Goal: Task Accomplishment & Management: Manage account settings

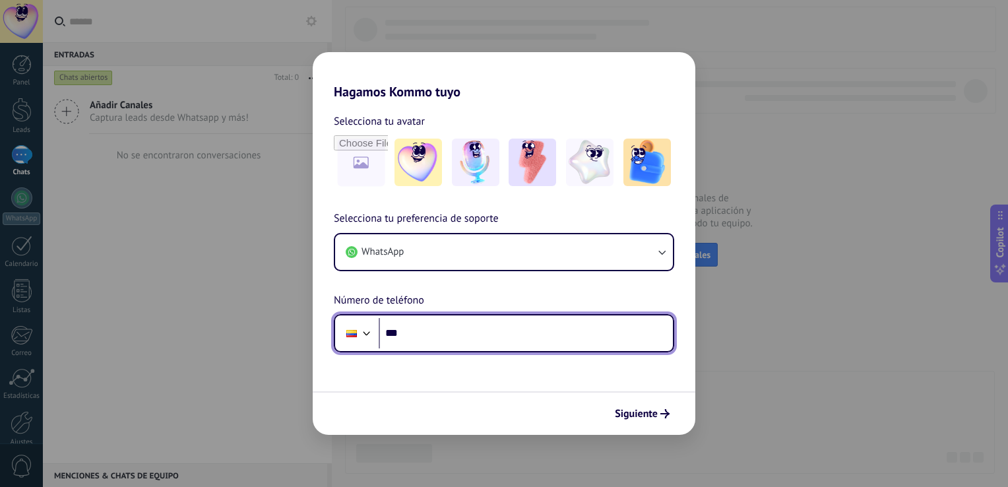
click at [440, 332] on input "***" at bounding box center [526, 333] width 294 height 30
paste input "**********"
type input "**********"
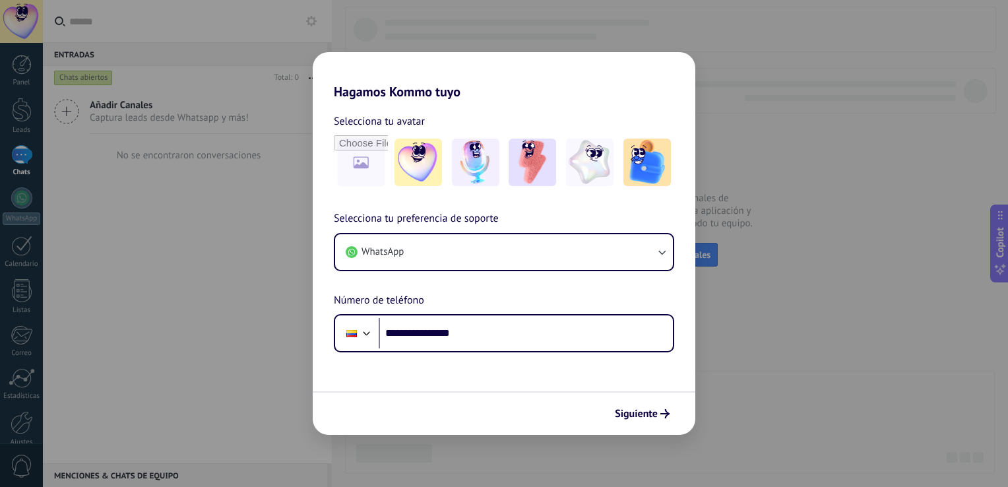
click at [515, 364] on form "**********" at bounding box center [504, 267] width 383 height 335
click at [629, 402] on div "Siguiente" at bounding box center [504, 413] width 383 height 44
click at [632, 412] on span "Siguiente" at bounding box center [636, 413] width 43 height 9
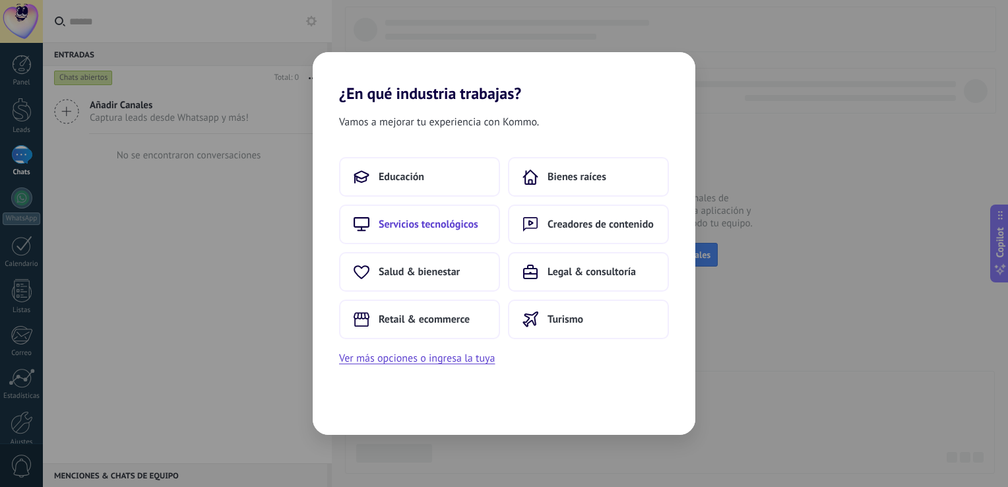
click at [414, 226] on span "Servicios tecnológicos" at bounding box center [429, 224] width 100 height 13
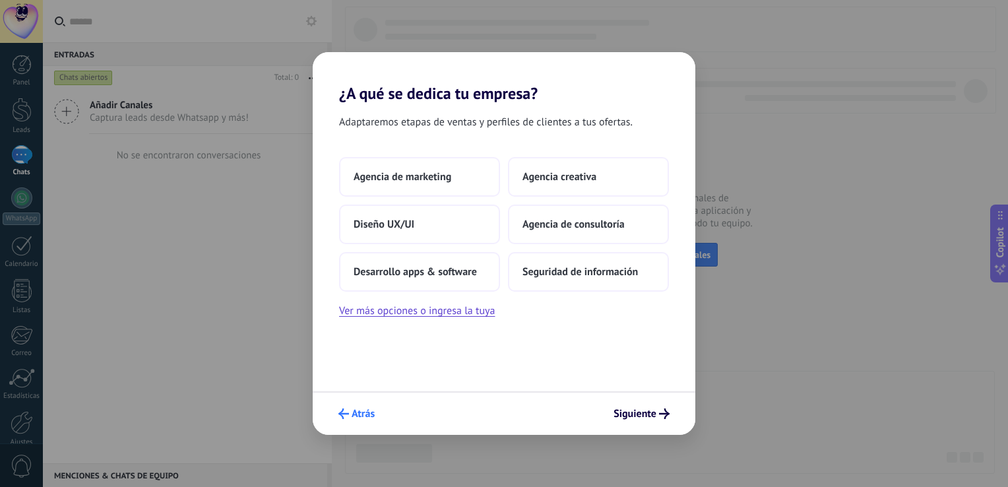
click at [352, 410] on span "Atrás" at bounding box center [363, 413] width 23 height 9
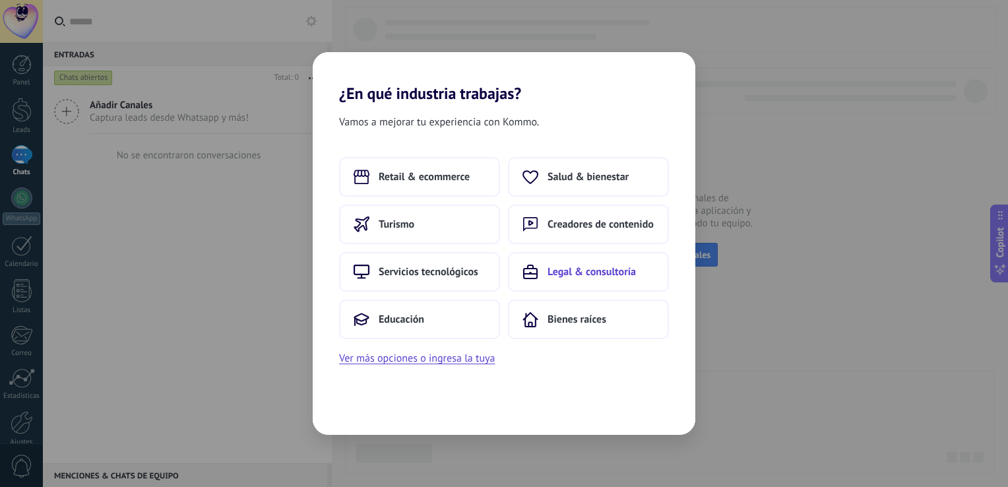
click at [584, 270] on span "Legal & consultoría" at bounding box center [592, 271] width 88 height 13
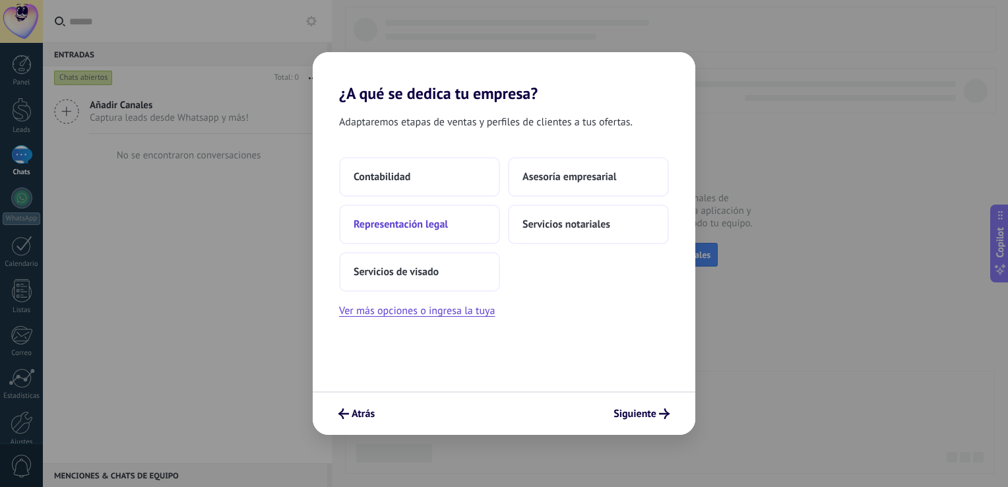
click at [415, 216] on button "Representación legal" at bounding box center [419, 225] width 161 height 40
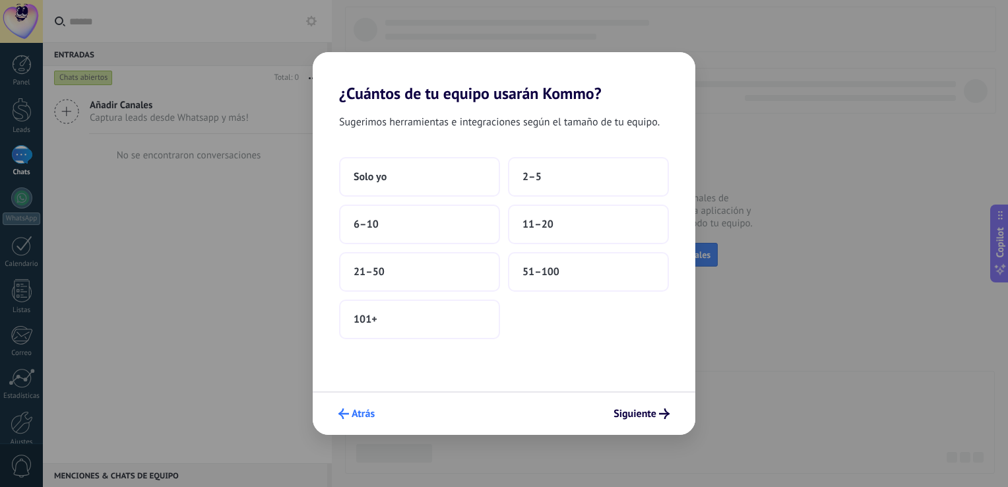
click at [360, 409] on span "Atrás" at bounding box center [363, 413] width 23 height 9
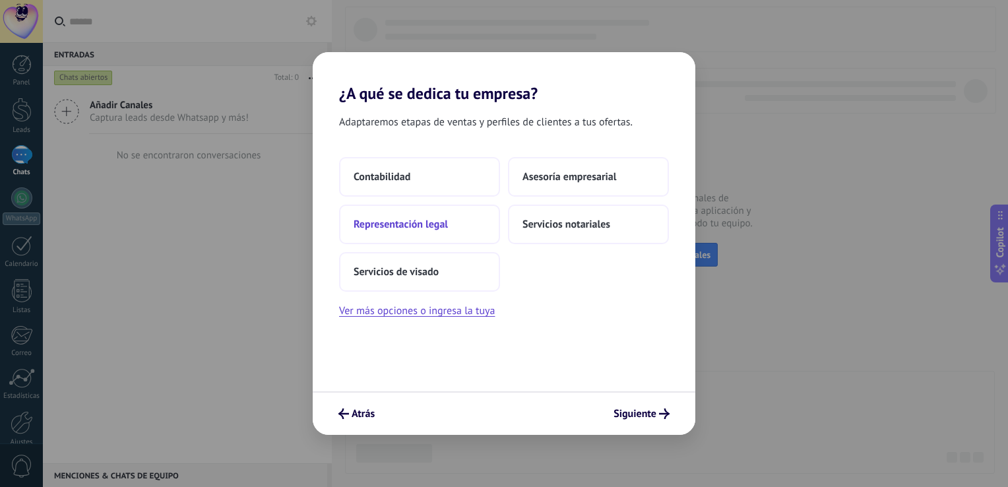
click at [439, 236] on button "Representación legal" at bounding box center [419, 225] width 161 height 40
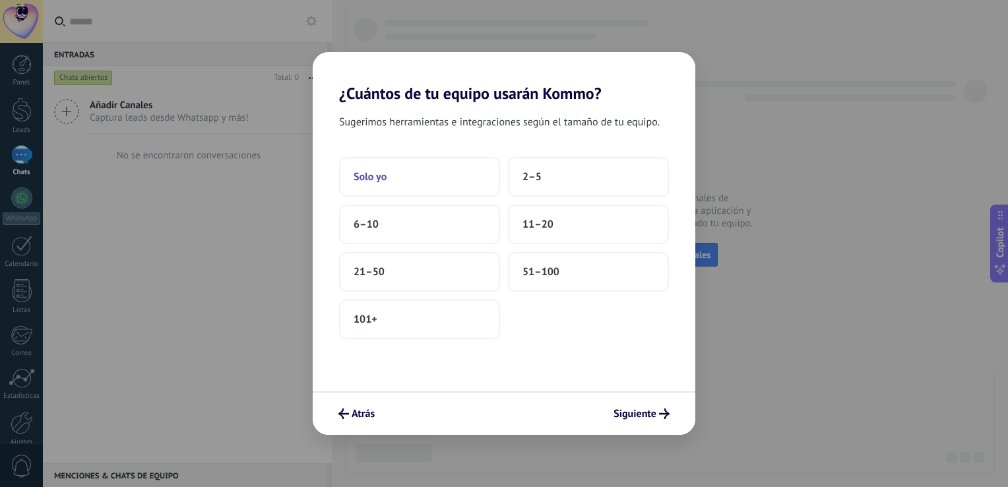
click at [369, 175] on span "Solo yo" at bounding box center [370, 176] width 33 height 13
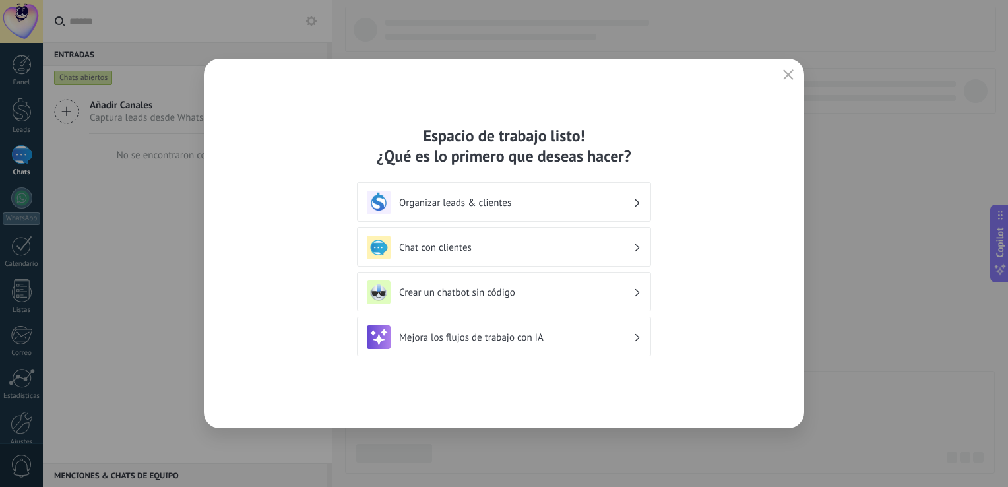
click at [474, 251] on h3 "Chat con clientes" at bounding box center [516, 247] width 234 height 13
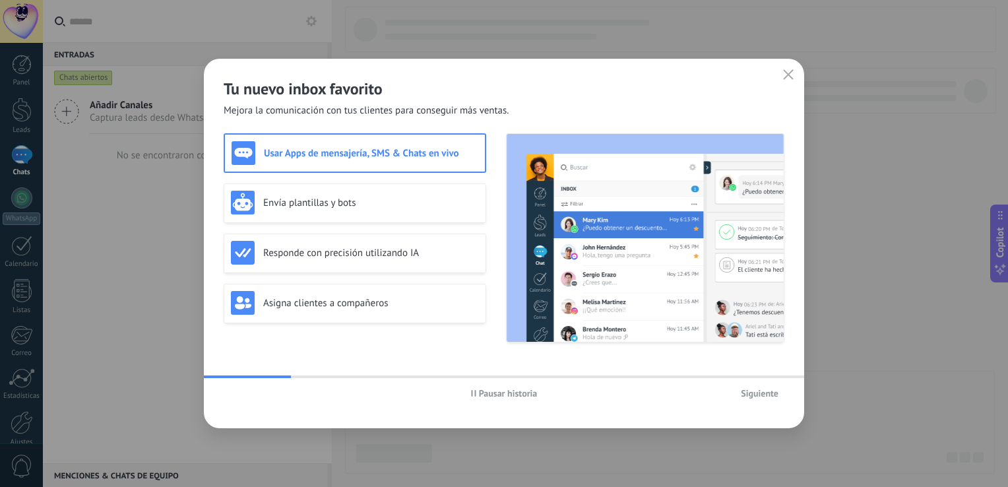
click at [744, 391] on span "Siguiente" at bounding box center [760, 393] width 38 height 9
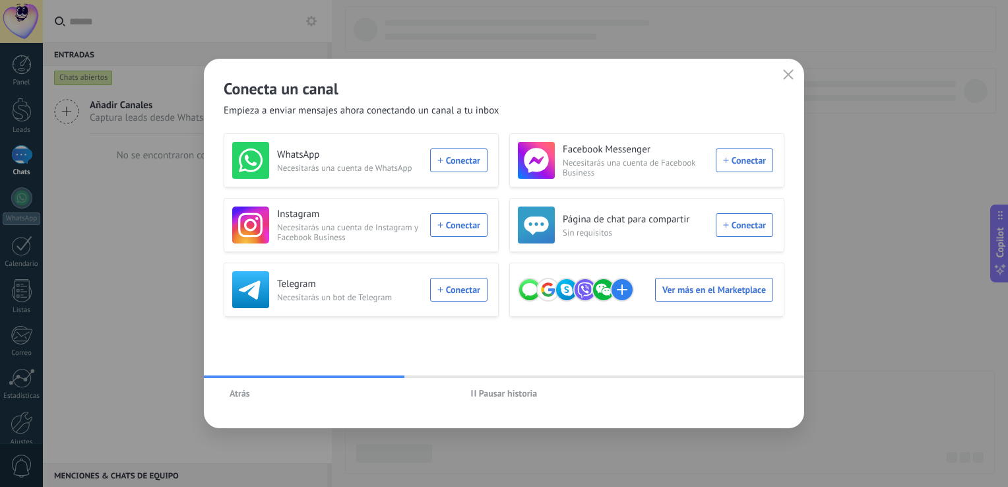
click at [445, 153] on div "WhatsApp Necesitarás una cuenta de WhatsApp Conectar" at bounding box center [359, 160] width 255 height 37
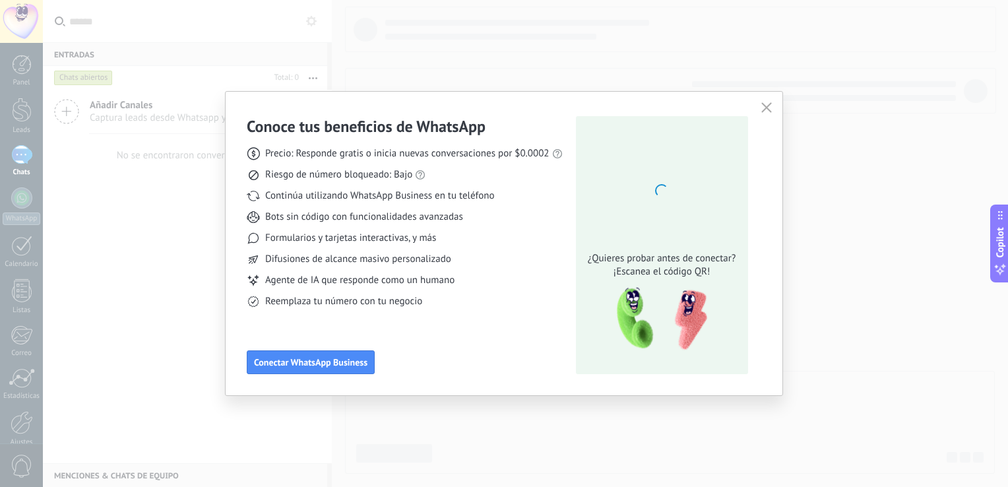
drag, startPoint x: 445, startPoint y: 153, endPoint x: 322, endPoint y: 207, distance: 134.5
click at [322, 207] on div "Precio: Responde gratis o inicia nuevas conversaciones por $0.0002 Riesgo de nú…" at bounding box center [405, 223] width 316 height 172
click at [766, 115] on button "button" at bounding box center [766, 108] width 17 height 18
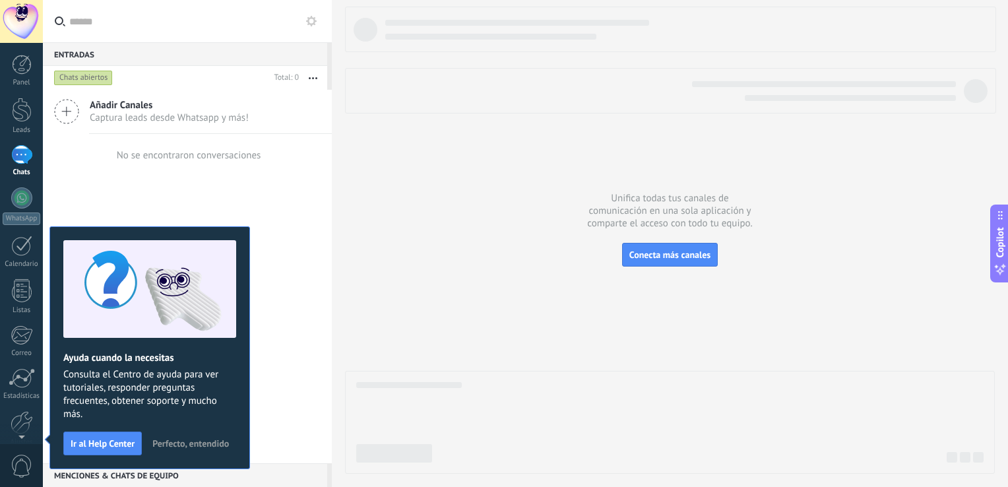
click at [301, 217] on div "Añadir Canales Captura leads desde Whatsapp y más! No se encontraron conversaci…" at bounding box center [187, 276] width 289 height 373
click at [177, 443] on span "Perfecto, entendido" at bounding box center [190, 443] width 77 height 9
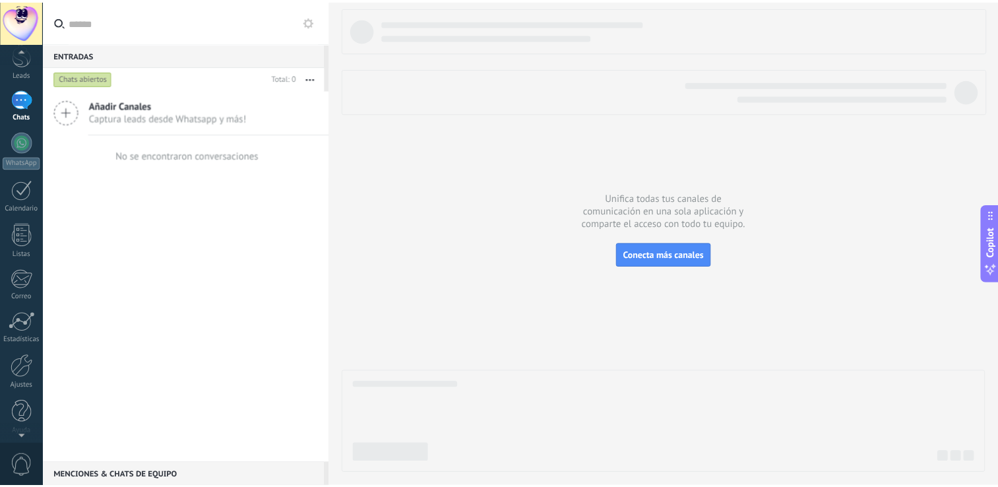
scroll to position [61, 0]
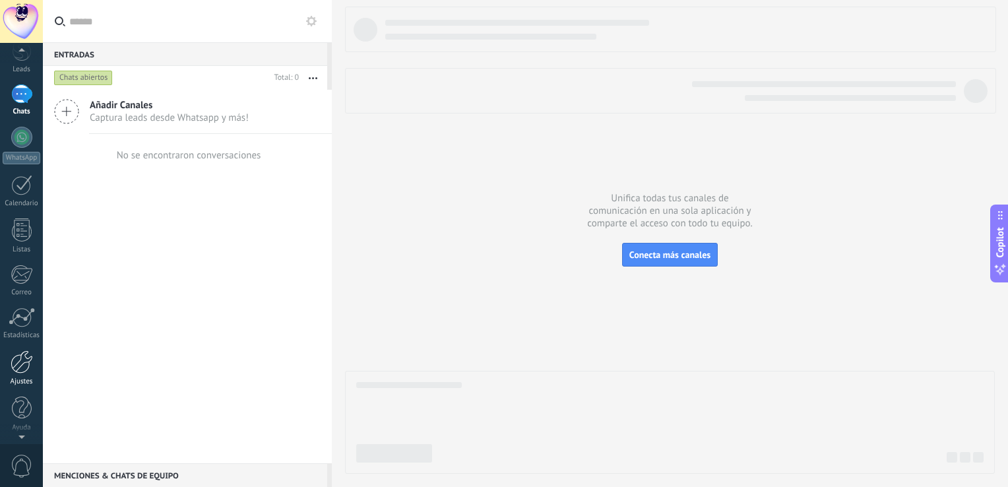
click at [24, 375] on link "Ajustes" at bounding box center [21, 368] width 43 height 36
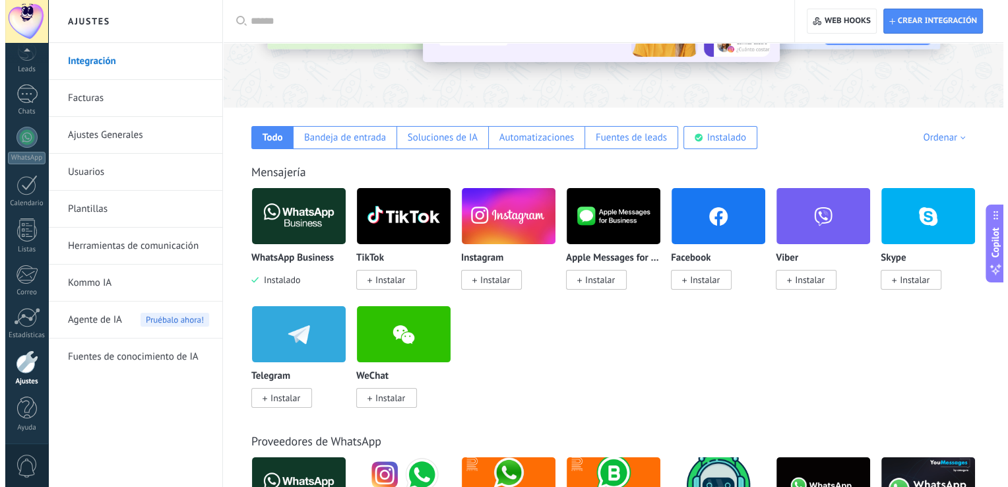
scroll to position [132, 0]
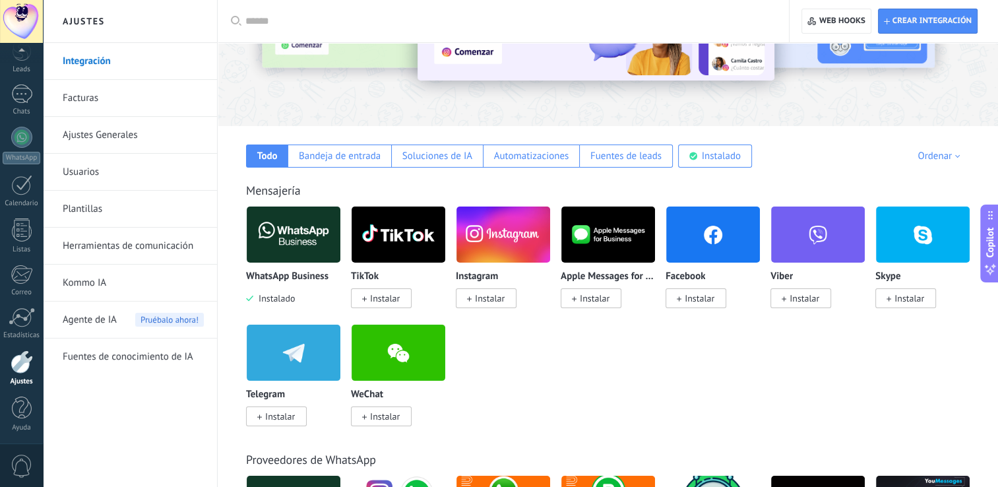
click at [288, 241] on img at bounding box center [294, 235] width 94 height 64
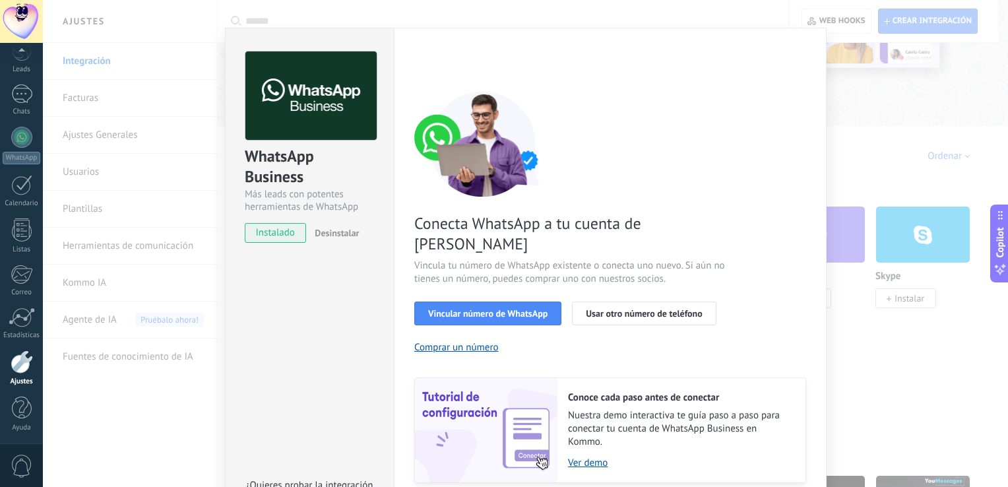
scroll to position [54, 0]
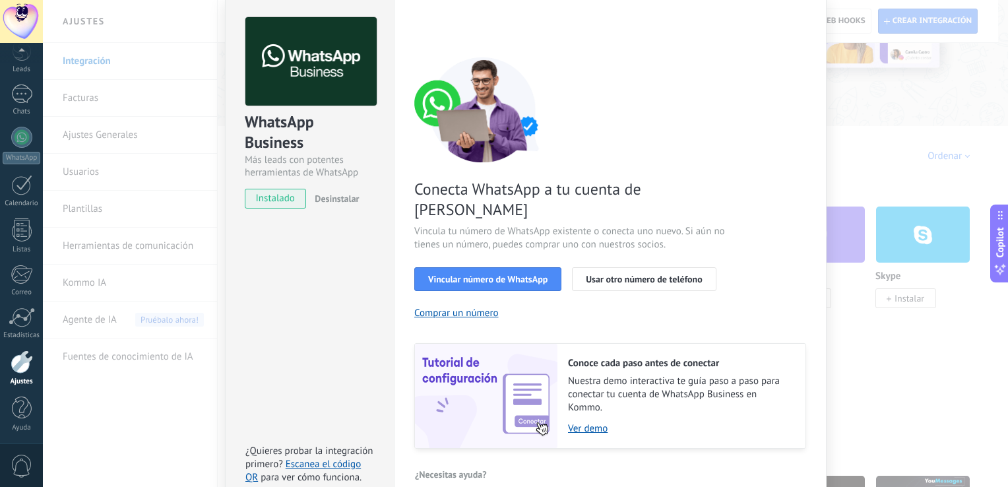
click at [84, 221] on div "WhatsApp Business Más leads con potentes herramientas de WhatsApp instalado Des…" at bounding box center [525, 243] width 965 height 487
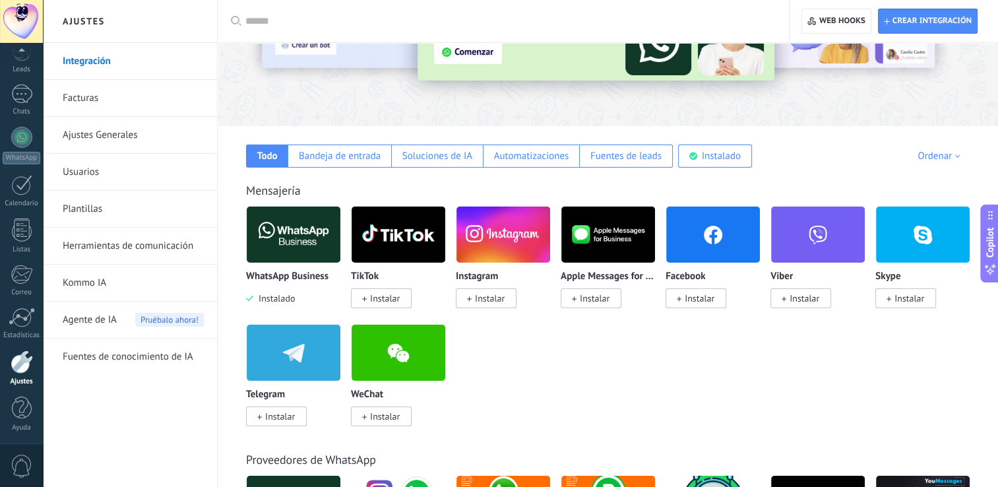
click at [282, 228] on img at bounding box center [294, 235] width 94 height 64
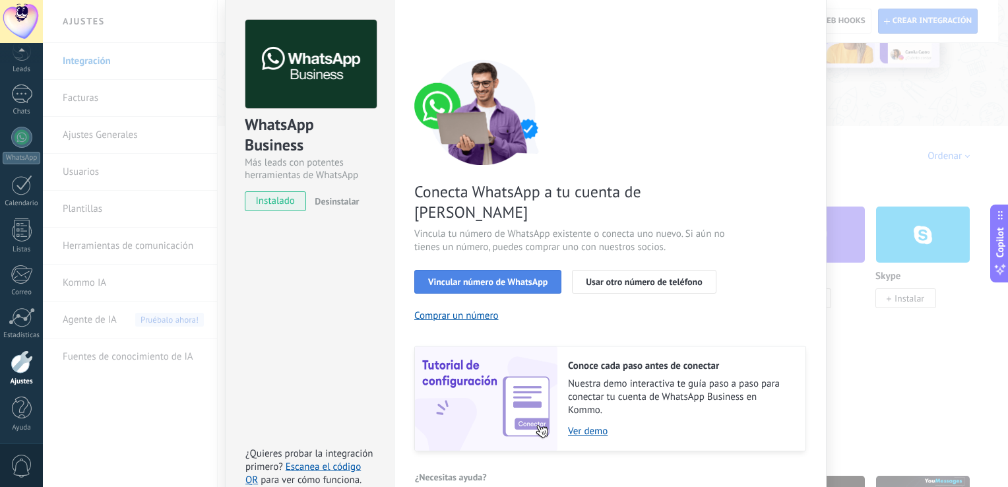
scroll to position [54, 0]
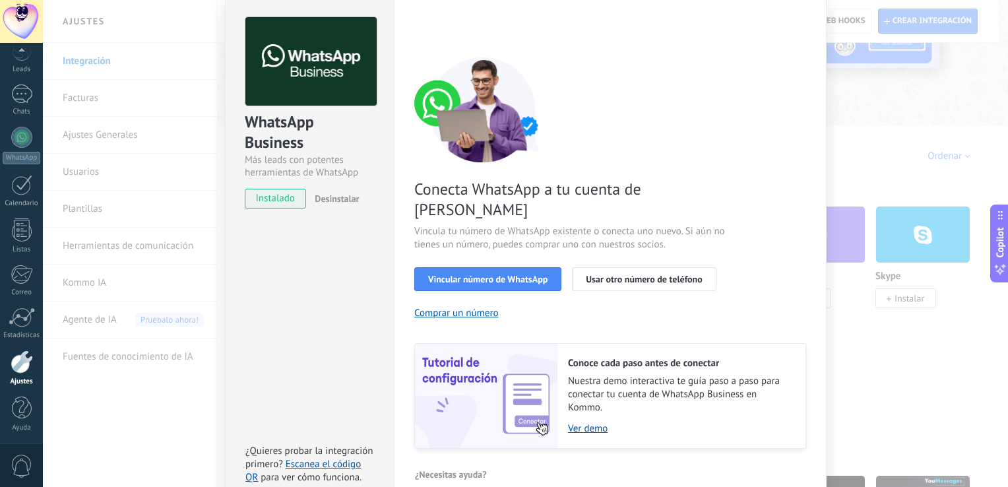
click at [100, 153] on div "WhatsApp Business Más leads con potentes herramientas de WhatsApp instalado Des…" at bounding box center [525, 243] width 965 height 487
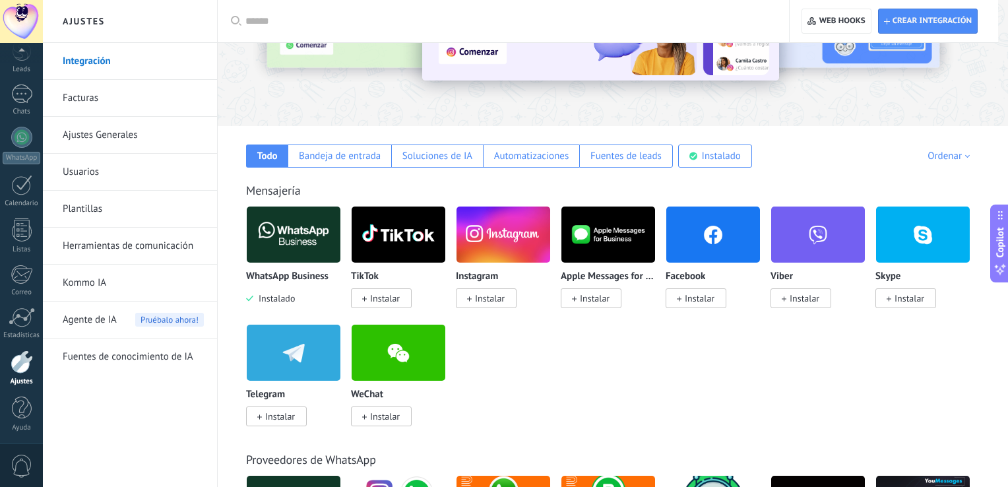
scroll to position [0, 0]
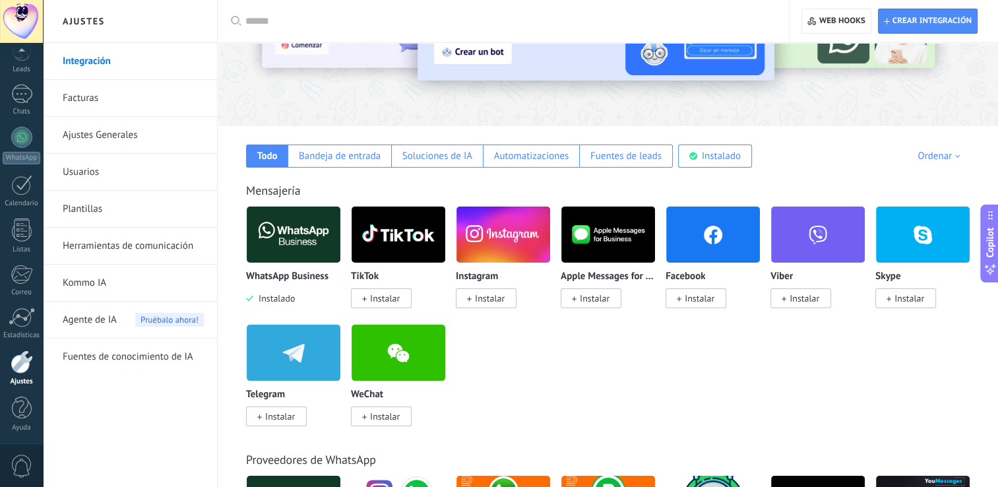
click at [284, 223] on img at bounding box center [294, 235] width 94 height 64
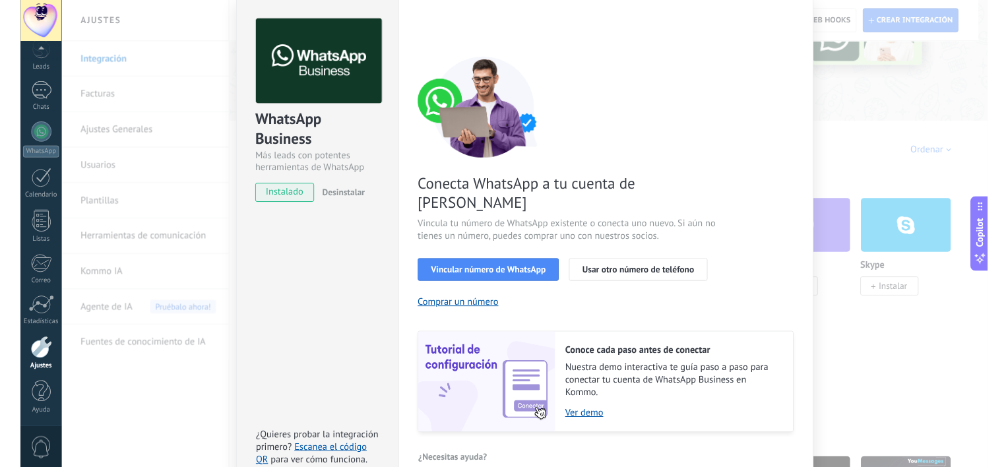
scroll to position [54, 0]
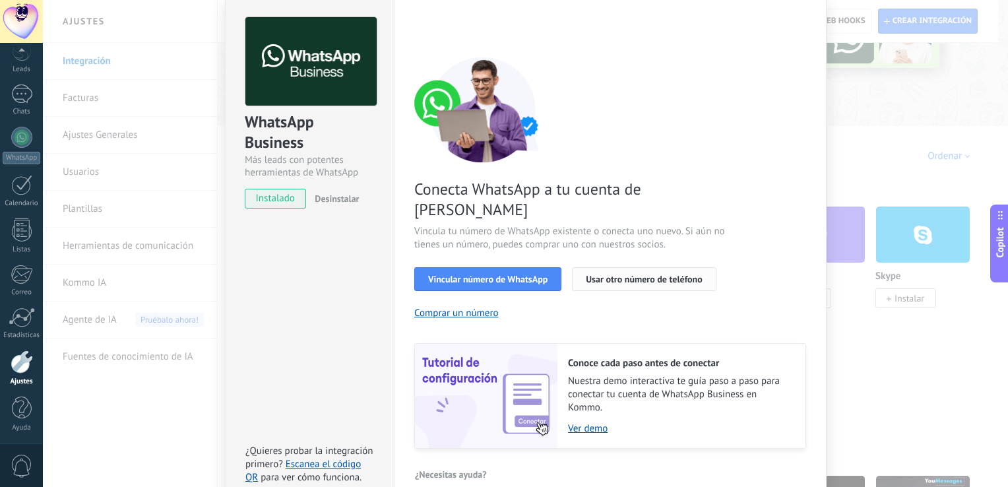
click at [638, 274] on span "Usar otro número de teléfono" at bounding box center [644, 278] width 116 height 9
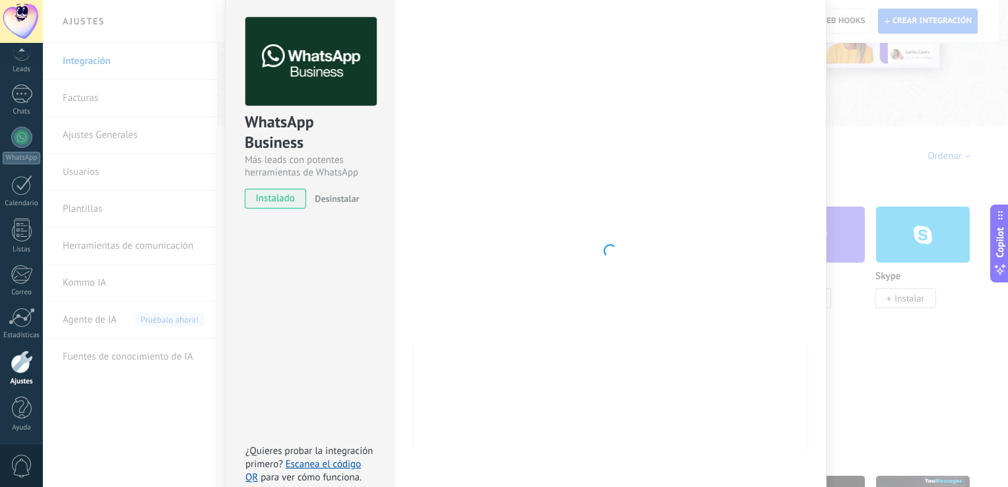
drag, startPoint x: 910, startPoint y: 386, endPoint x: 907, endPoint y: 426, distance: 40.3
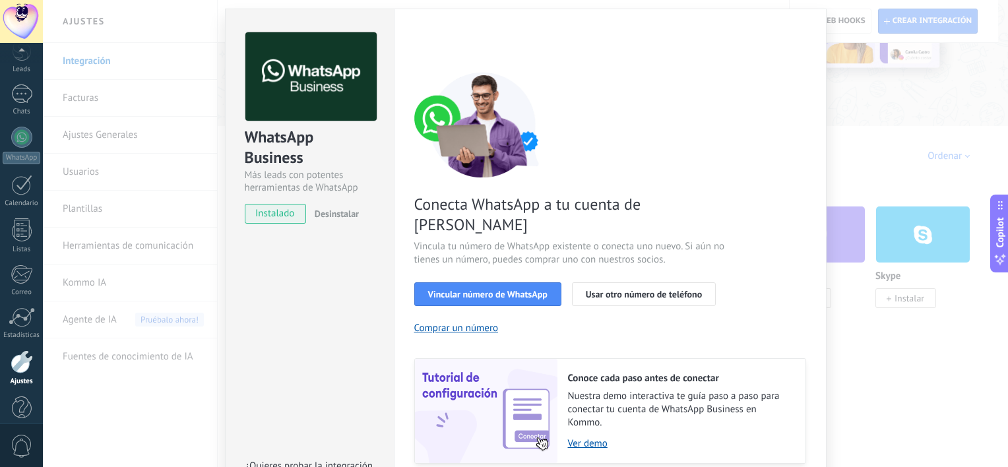
scroll to position [81, 0]
